Goal: Check status: Check status

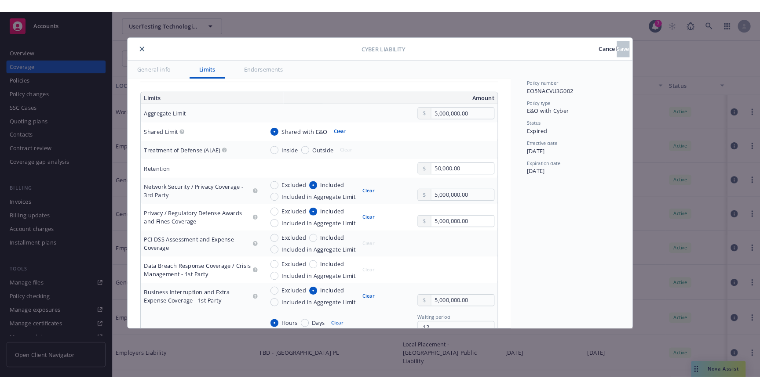
scroll to position [272, 0]
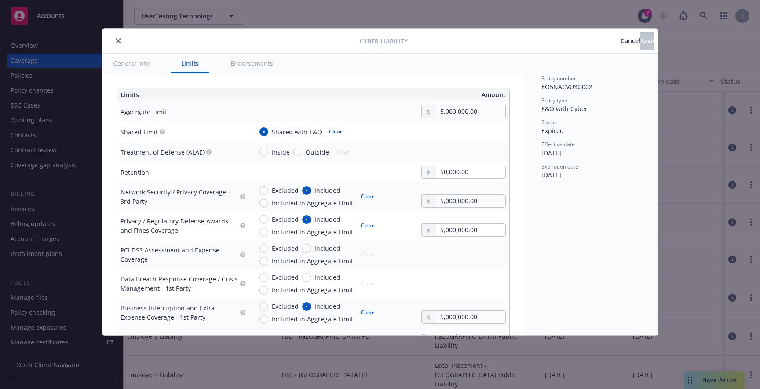
click at [161, 132] on icon "button" at bounding box center [162, 132] width 2 height 3
